Goal: Check status: Check status

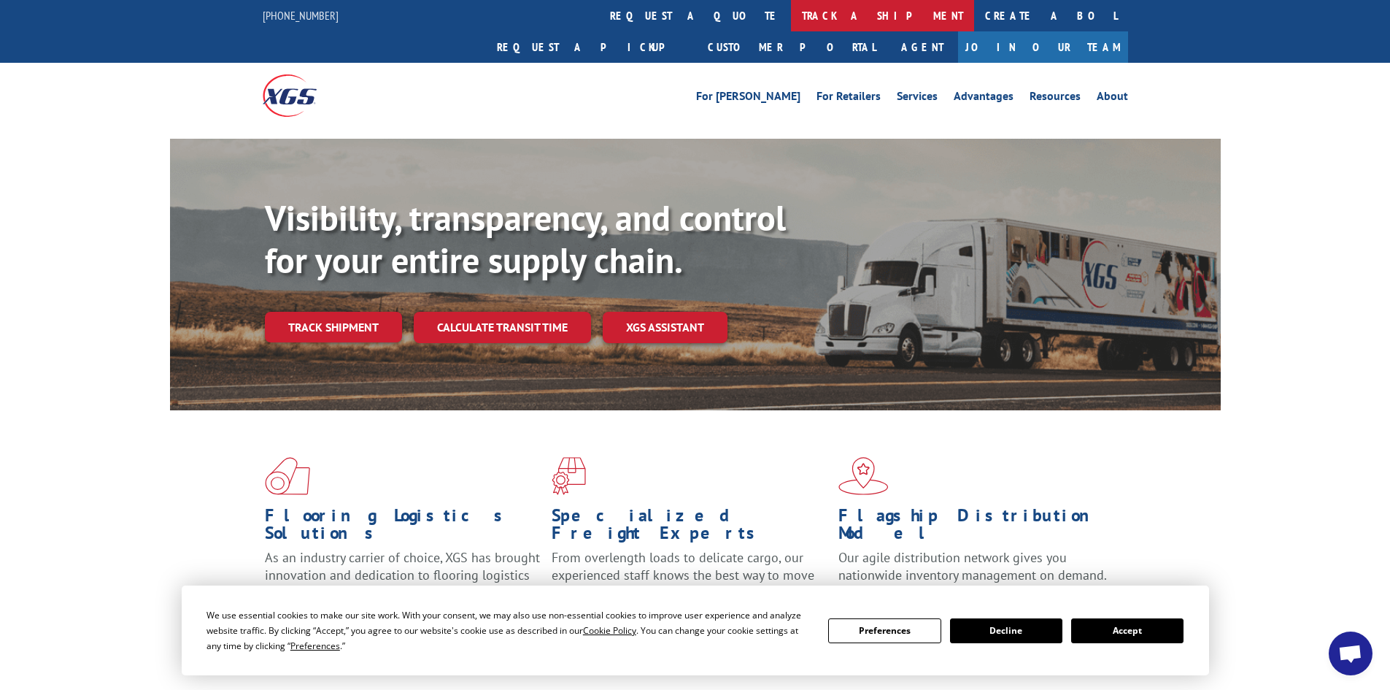
click at [791, 9] on link "track a shipment" at bounding box center [882, 15] width 183 height 31
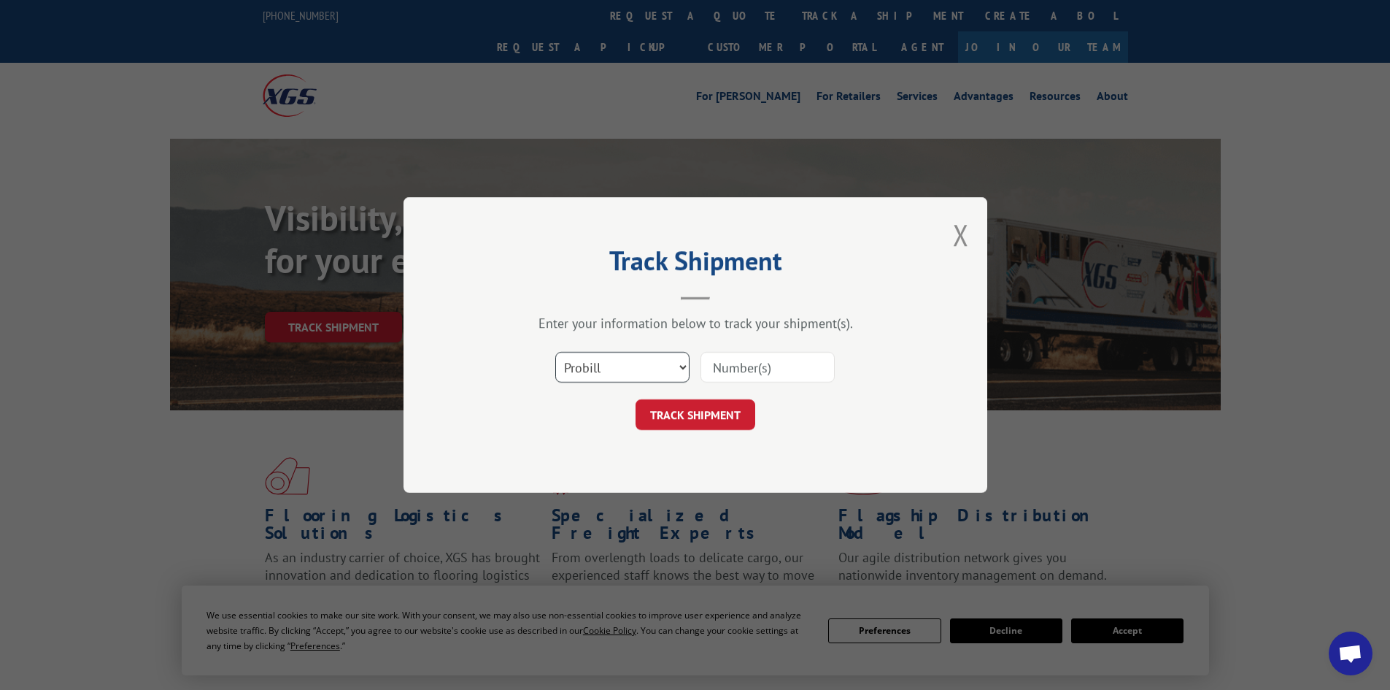
click at [639, 373] on select "Select category... Probill BOL PO" at bounding box center [622, 367] width 134 height 31
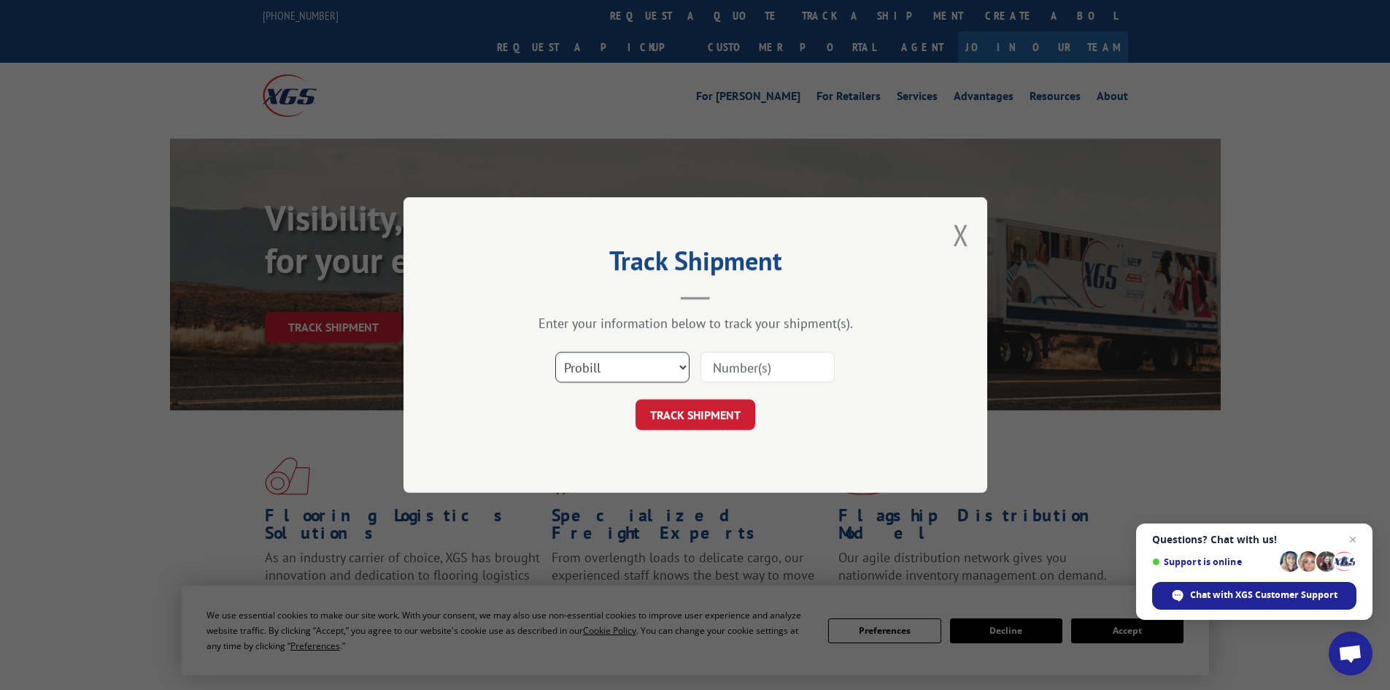
select select "bol"
click at [555, 352] on select "Select category... Probill BOL PO" at bounding box center [622, 367] width 134 height 31
paste input "7069542"
type input "7069542"
click at [706, 409] on button "TRACK SHIPMENT" at bounding box center [696, 414] width 120 height 31
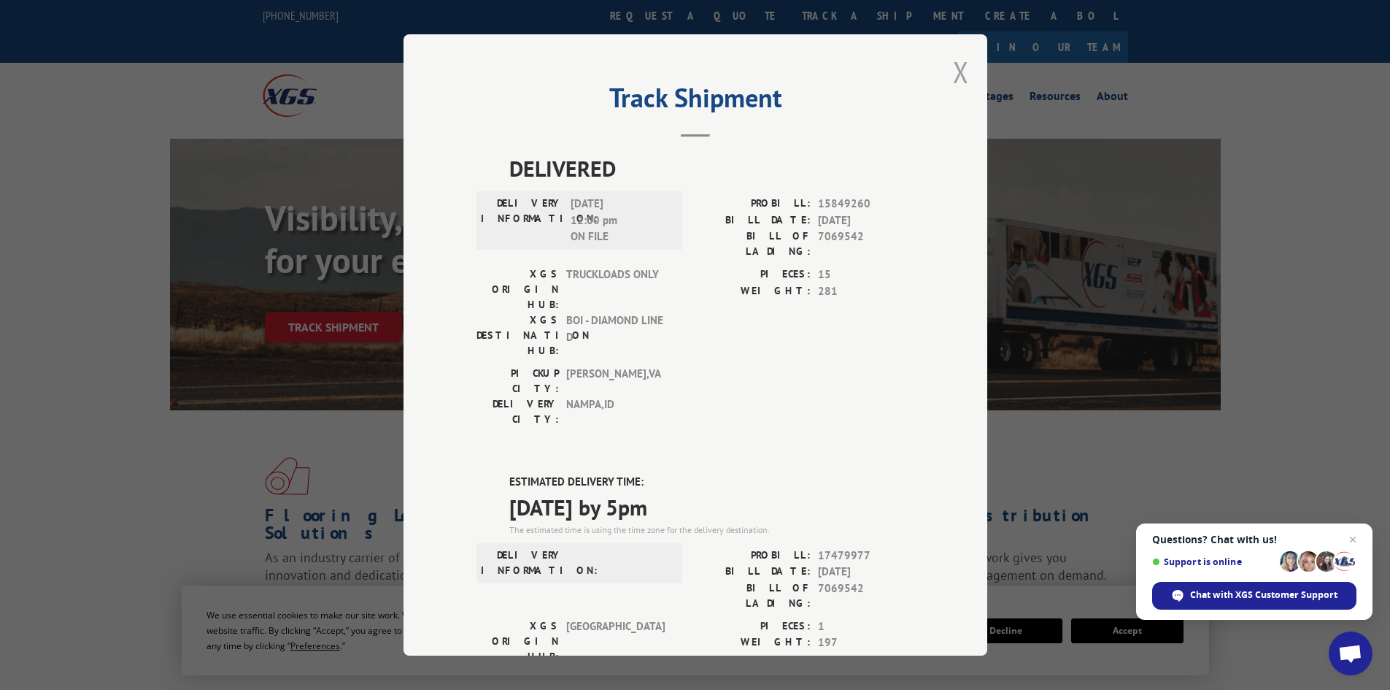
click at [957, 64] on button "Close modal" at bounding box center [961, 72] width 16 height 39
